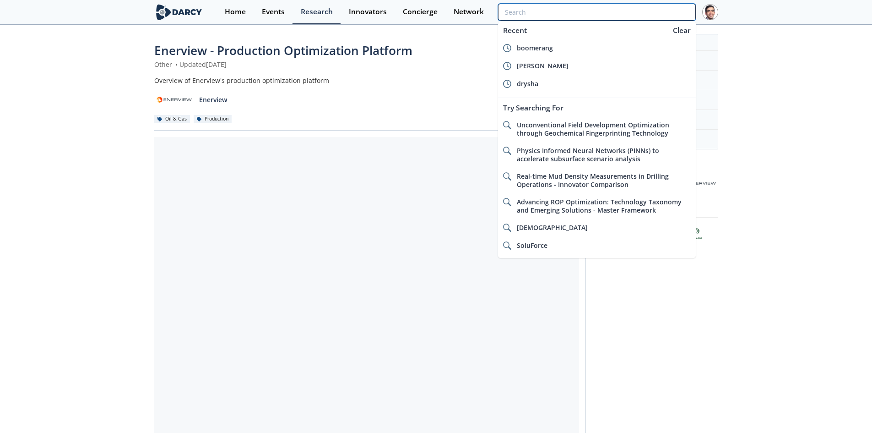
click at [646, 14] on input "search" at bounding box center [596, 12] width 197 height 17
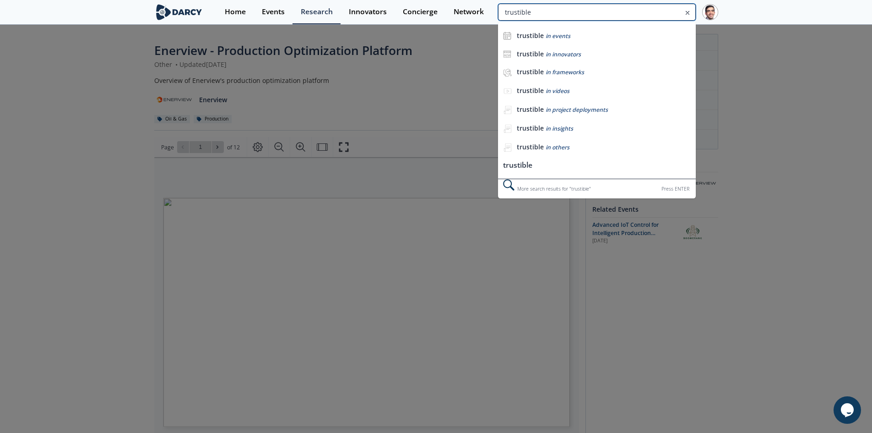
type input "trustible"
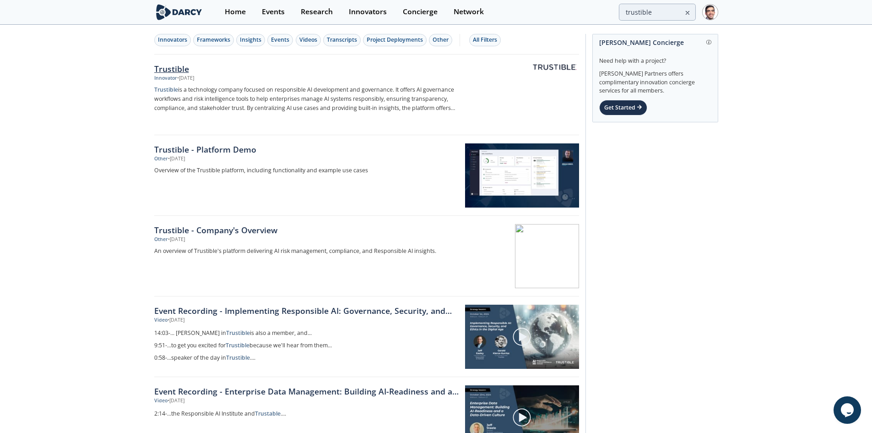
click at [168, 70] on div "Trustible" at bounding box center [305, 69] width 303 height 12
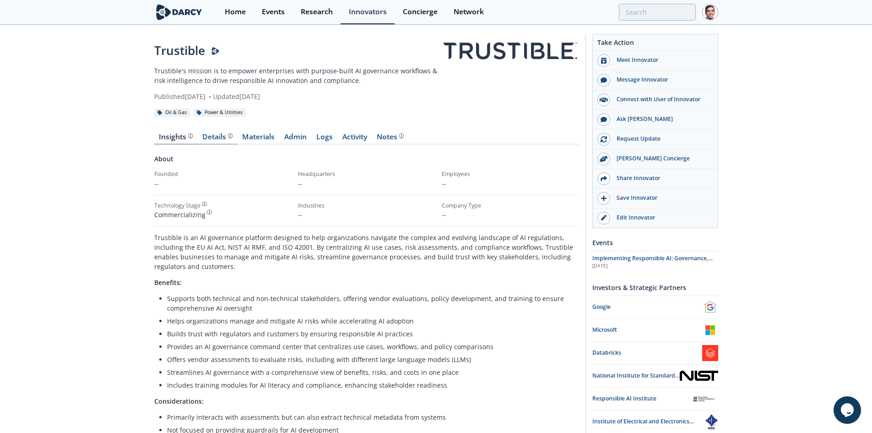
click at [225, 137] on div "Details Product overview, business model, technology and applications as added …" at bounding box center [217, 136] width 30 height 7
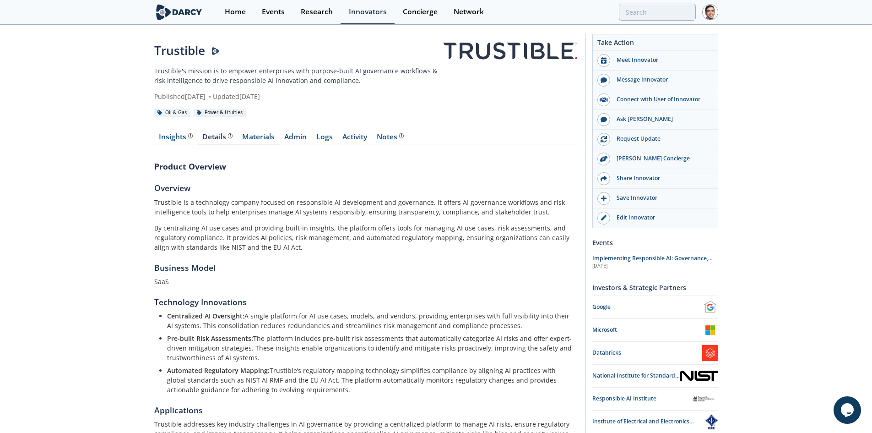
click at [255, 134] on link "Materials" at bounding box center [259, 138] width 42 height 11
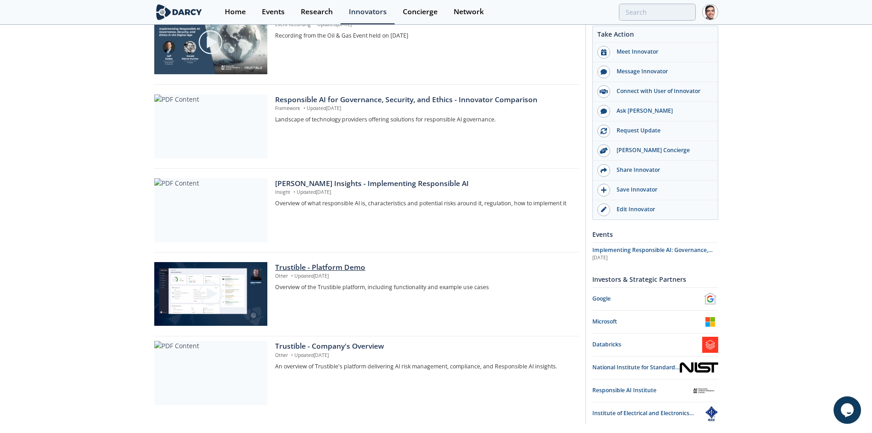
scroll to position [375, 0]
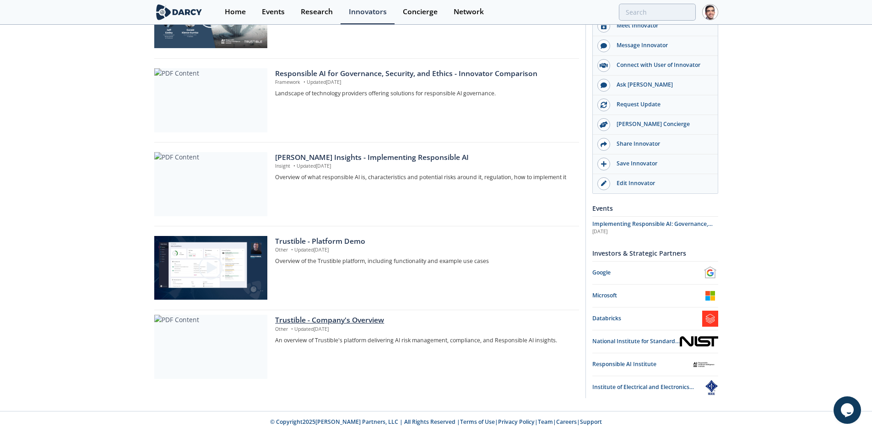
click at [369, 321] on div "Trustible - Company's Overview" at bounding box center [423, 320] width 297 height 11
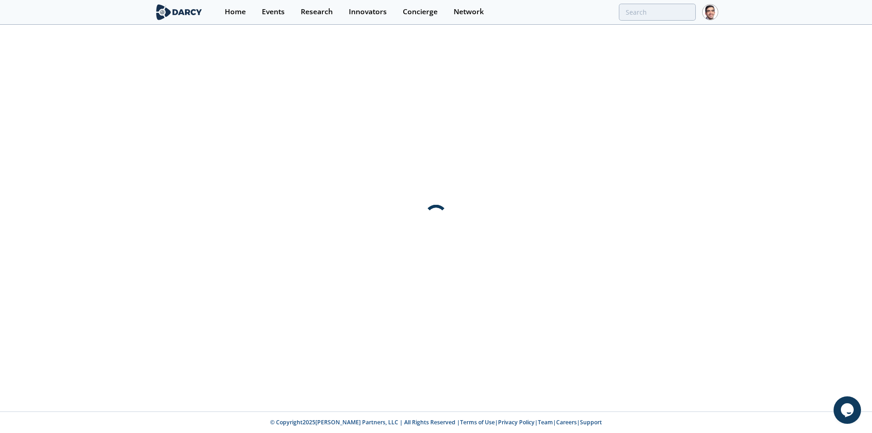
scroll to position [0, 0]
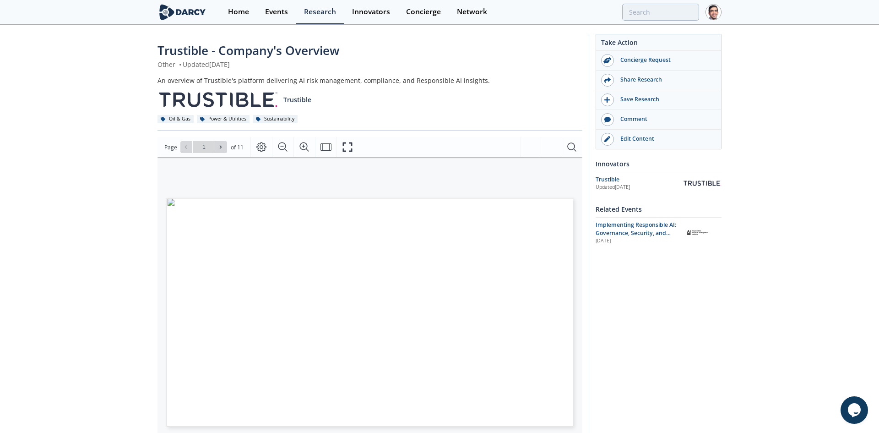
type input "2"
type input "3"
type input "4"
type input "5"
type input "6"
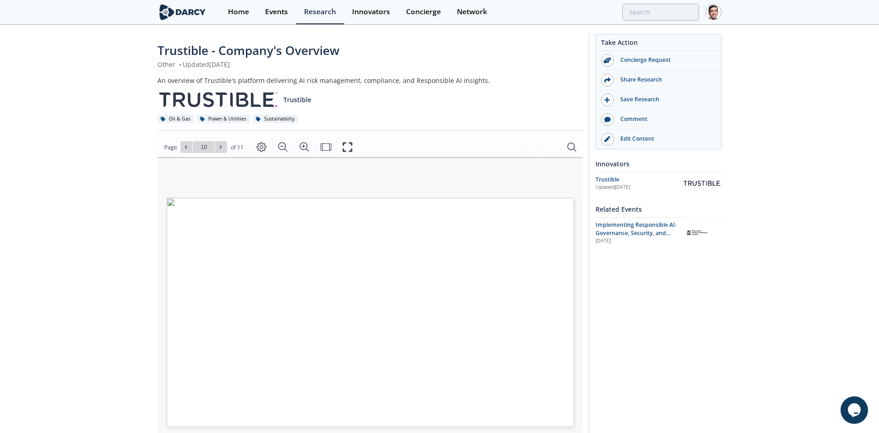
type input "11"
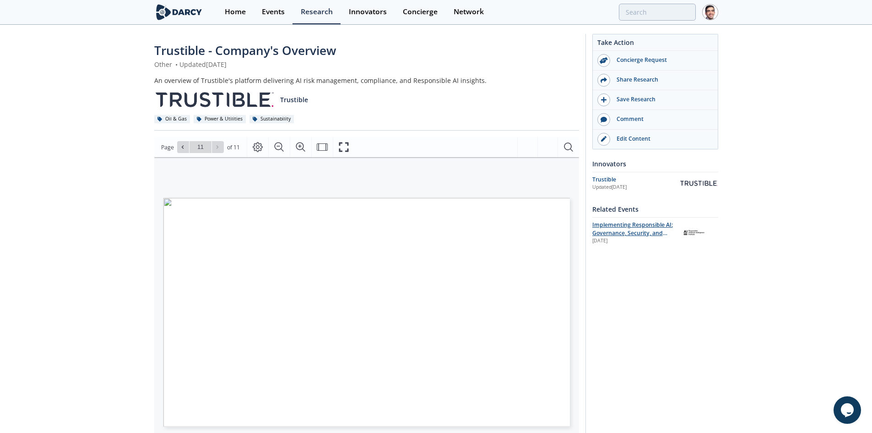
click at [620, 227] on span "Implementing Responsible AI: Governance, Security, and Ethics in the Digital Age" at bounding box center [633, 233] width 81 height 25
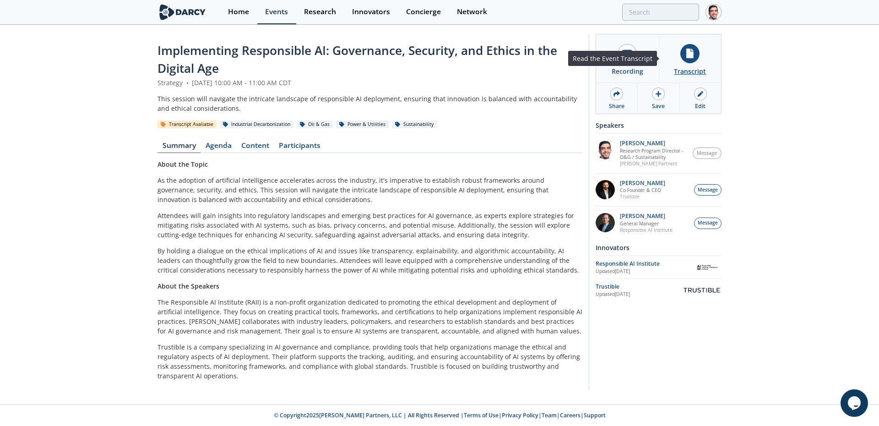
click at [691, 53] on icon at bounding box center [689, 54] width 7 height 10
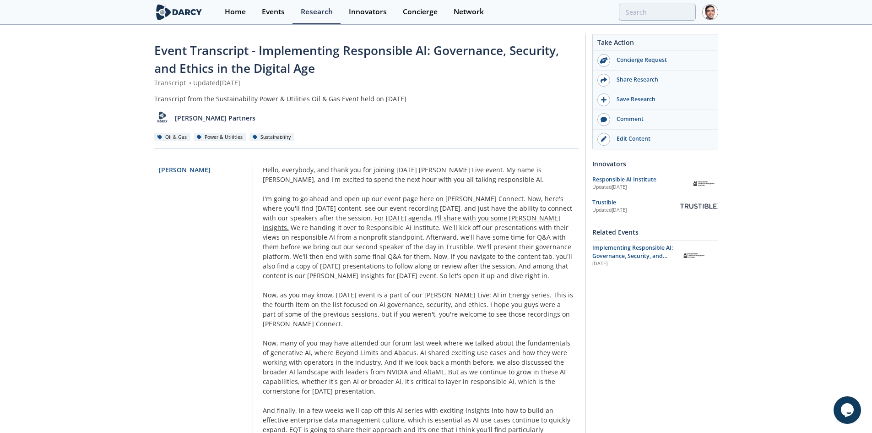
click at [397, 217] on span "For [DATE] agenda, I'll share with you some [PERSON_NAME] Insights." at bounding box center [412, 222] width 298 height 18
click at [610, 205] on div "Trustible" at bounding box center [636, 202] width 87 height 8
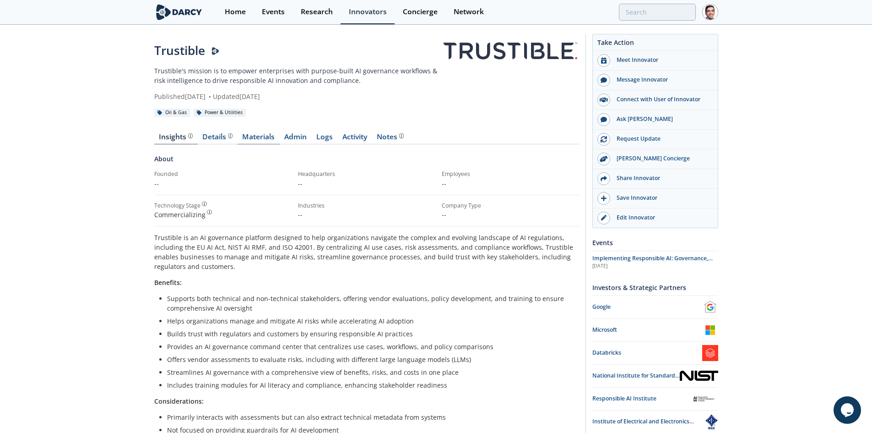
click at [266, 139] on link "Materials" at bounding box center [259, 138] width 42 height 11
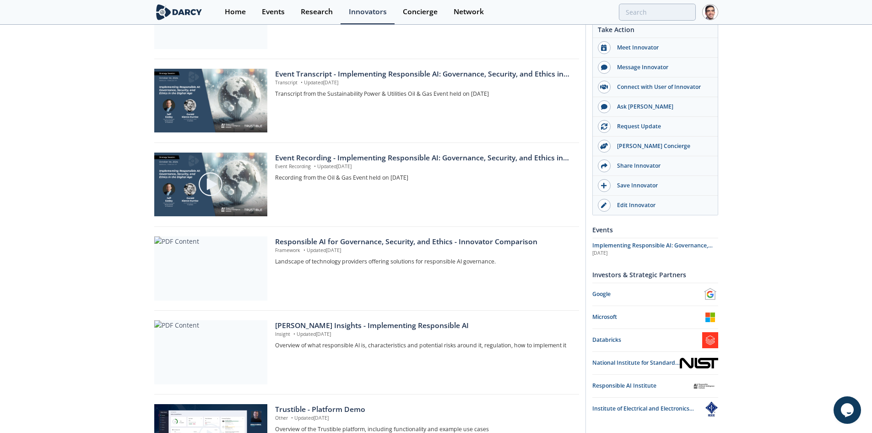
scroll to position [375, 0]
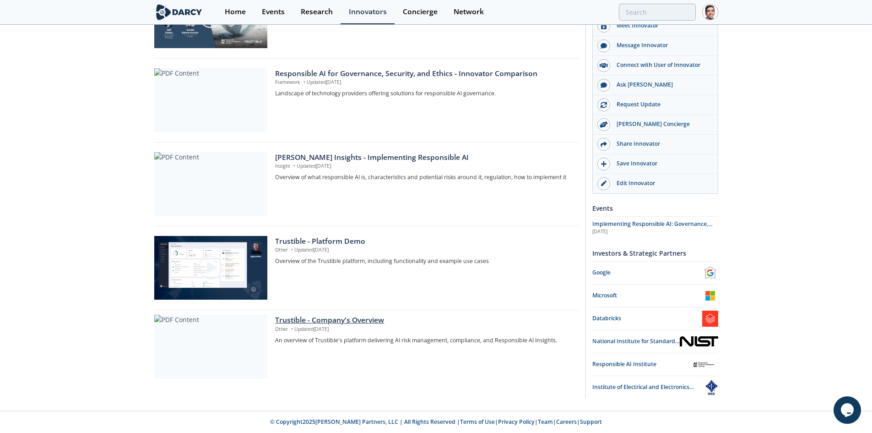
click at [361, 318] on div "Trustible - Company's Overview" at bounding box center [423, 320] width 297 height 11
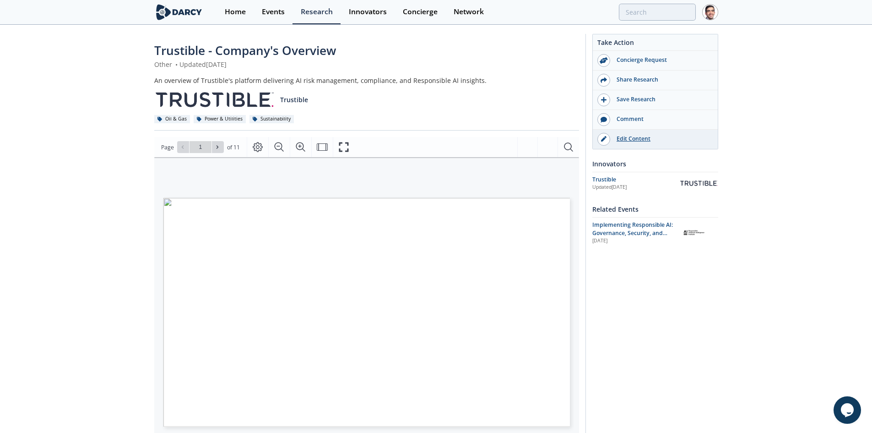
click at [636, 138] on div "Edit Content" at bounding box center [661, 139] width 103 height 8
